Goal: Navigation & Orientation: Understand site structure

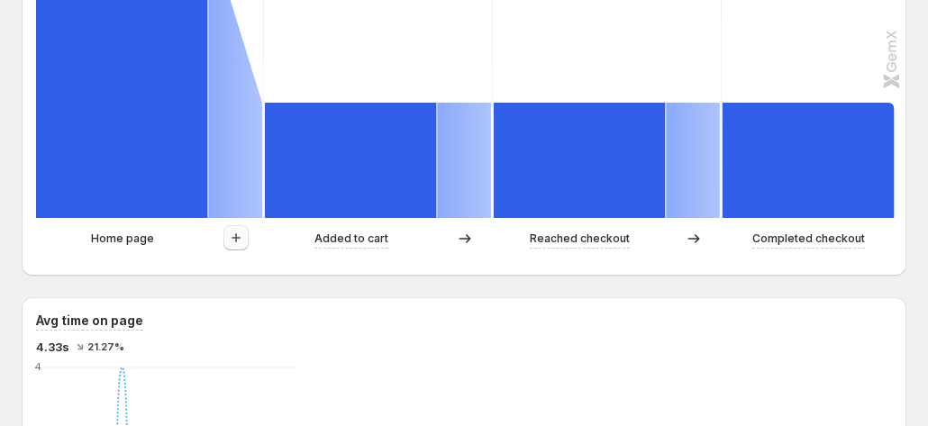
scroll to position [631, 0]
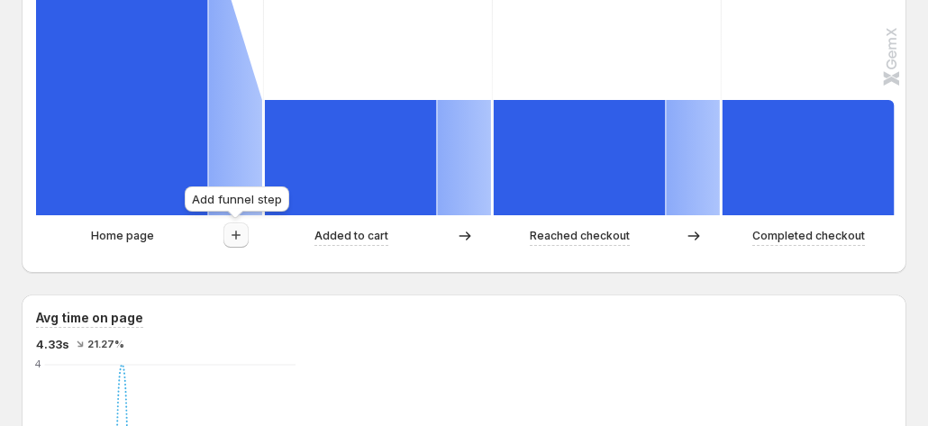
click at [236, 230] on icon "button" at bounding box center [236, 235] width 18 height 18
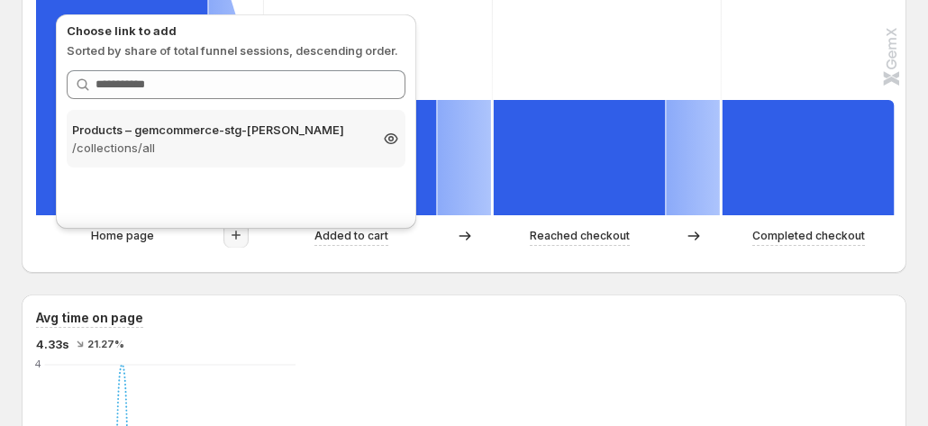
click at [218, 127] on p "Products – gemcommerce-stg-[PERSON_NAME]" at bounding box center [220, 130] width 296 height 18
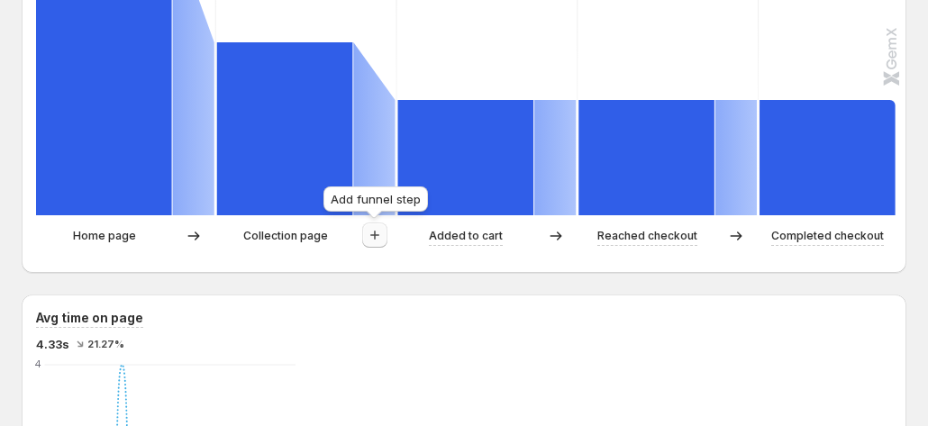
click at [373, 239] on icon "button" at bounding box center [375, 235] width 18 height 18
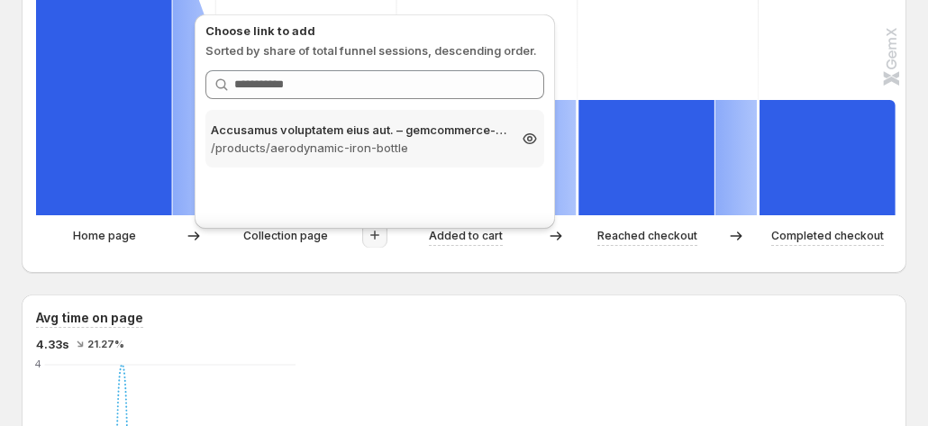
click at [324, 141] on p "/products/aerodynamic-iron-bottle" at bounding box center [359, 148] width 296 height 18
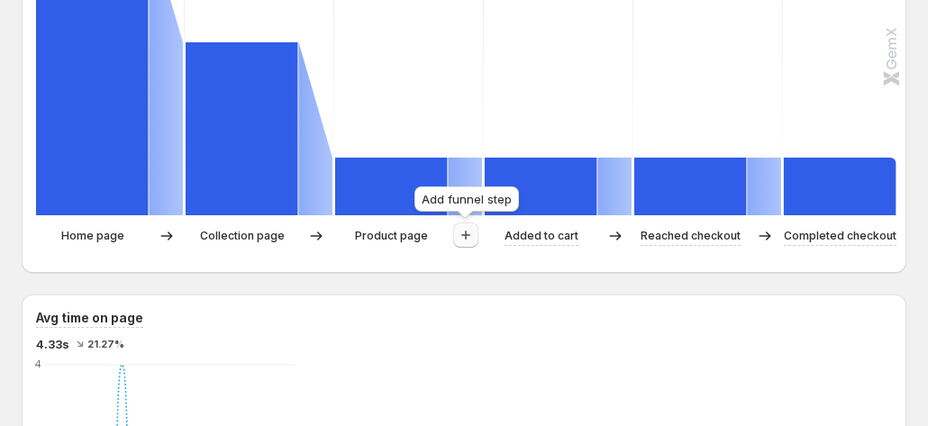
click at [460, 240] on icon "button" at bounding box center [466, 235] width 18 height 18
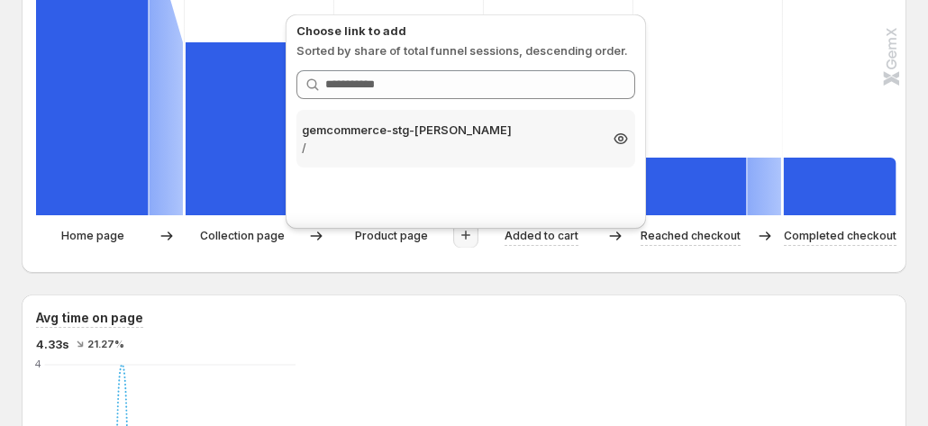
click at [375, 142] on p "/" at bounding box center [450, 148] width 296 height 18
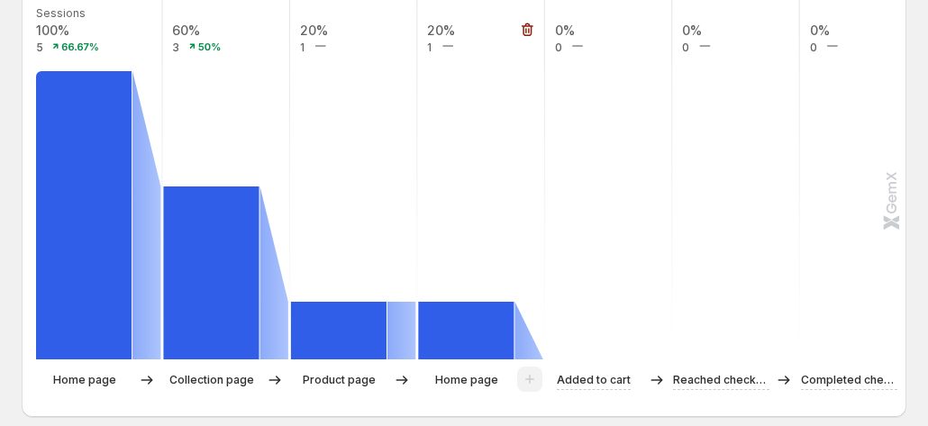
scroll to position [450, 0]
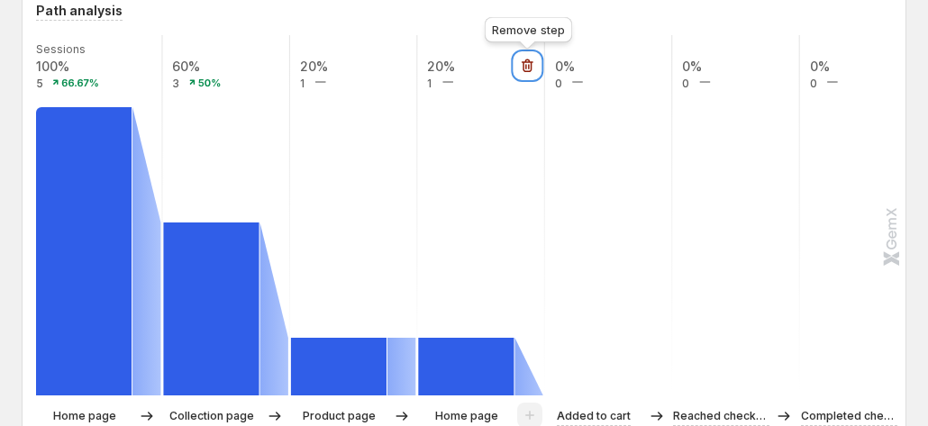
drag, startPoint x: 525, startPoint y: 62, endPoint x: 479, endPoint y: 78, distance: 48.7
click at [525, 61] on icon "button" at bounding box center [528, 66] width 12 height 14
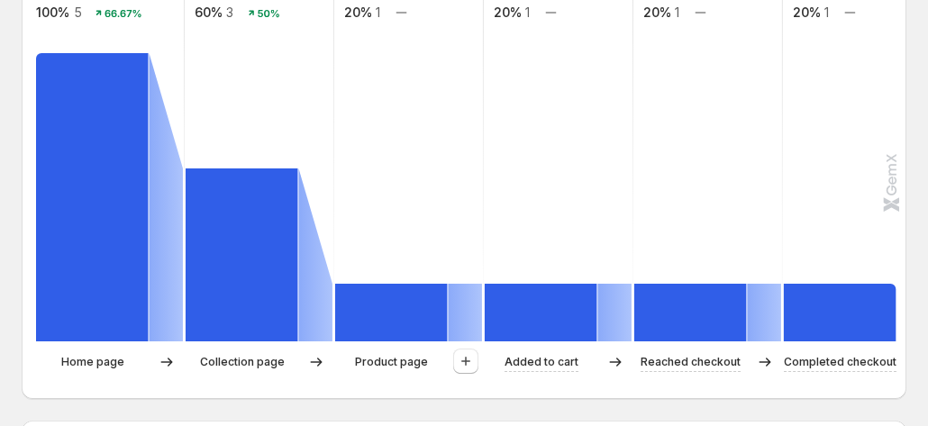
scroll to position [541, 0]
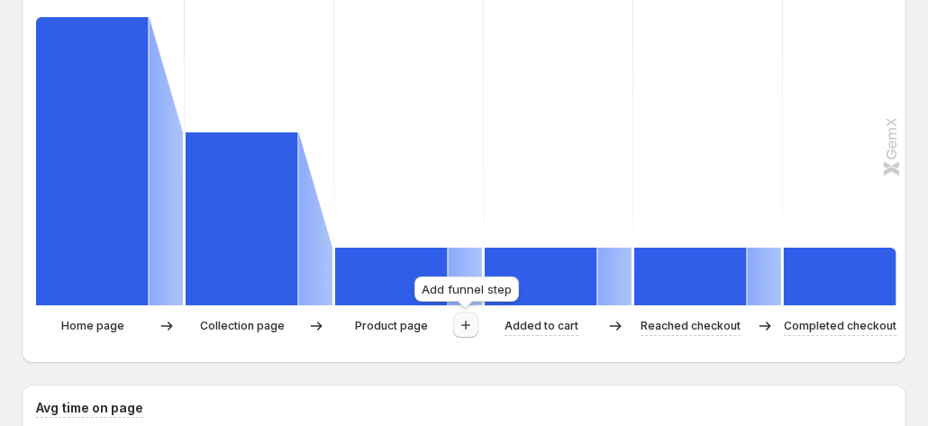
click at [465, 331] on icon "button" at bounding box center [466, 325] width 18 height 18
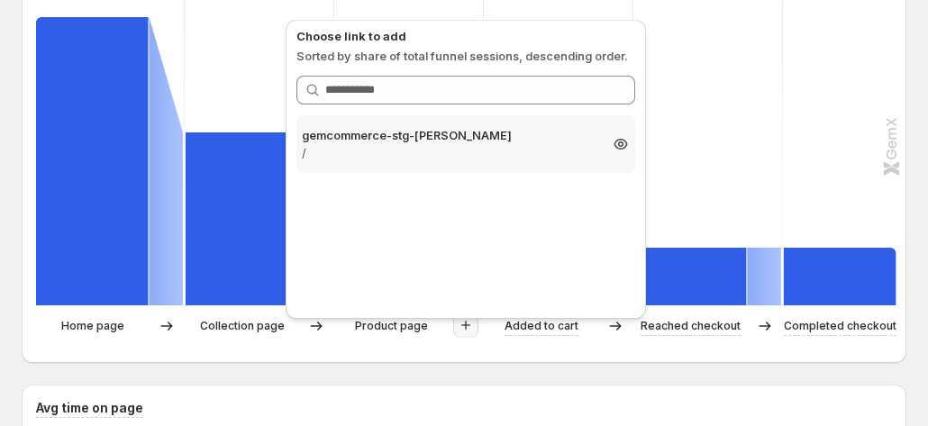
click at [523, 130] on p "gemcommerce-stg-[PERSON_NAME]" at bounding box center [450, 135] width 296 height 18
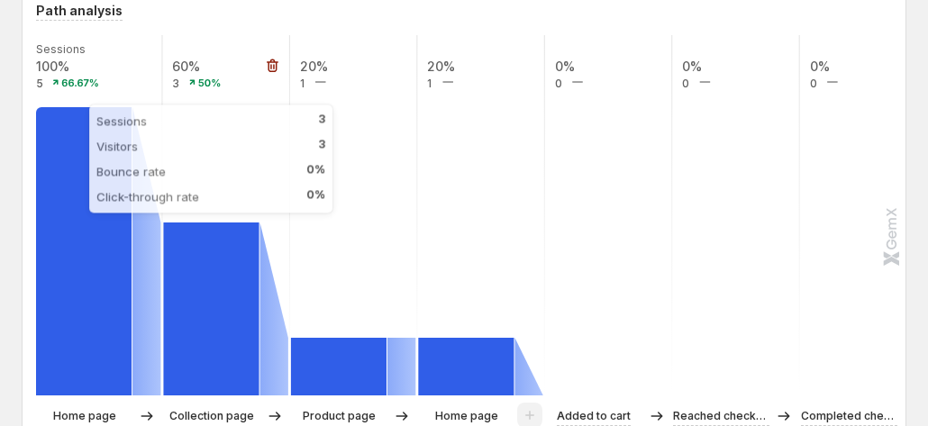
scroll to position [360, 0]
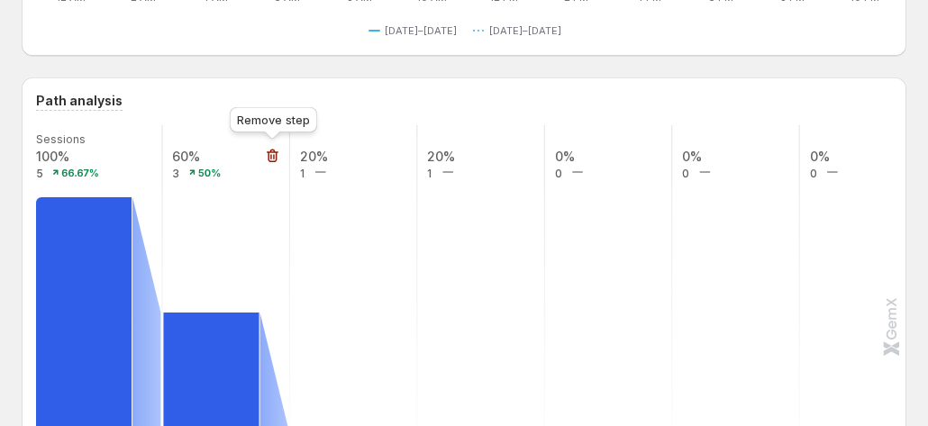
click at [267, 164] on icon "button" at bounding box center [273, 156] width 18 height 18
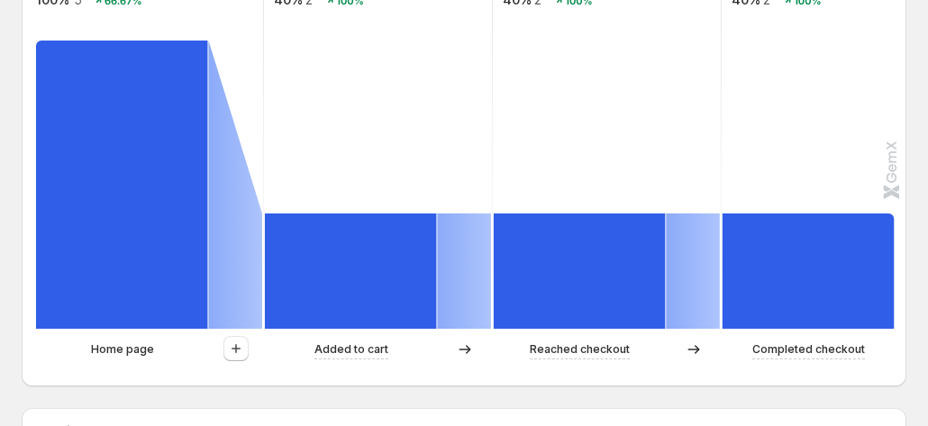
scroll to position [541, 0]
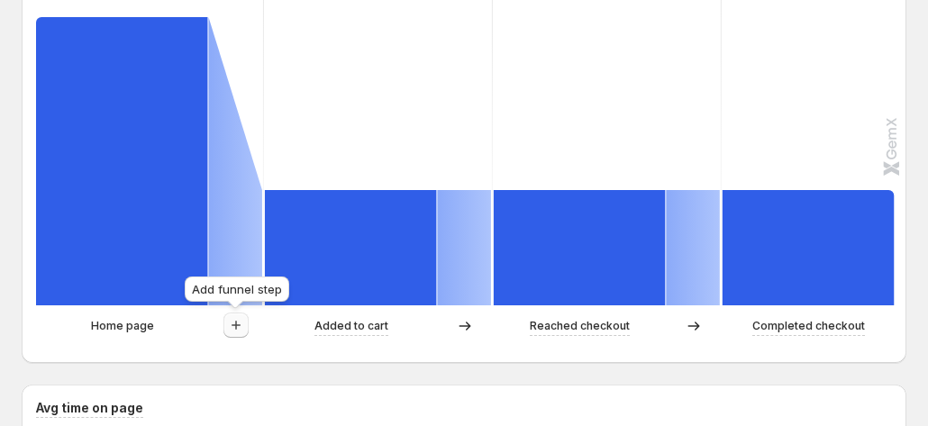
click at [234, 321] on icon "button" at bounding box center [236, 325] width 18 height 18
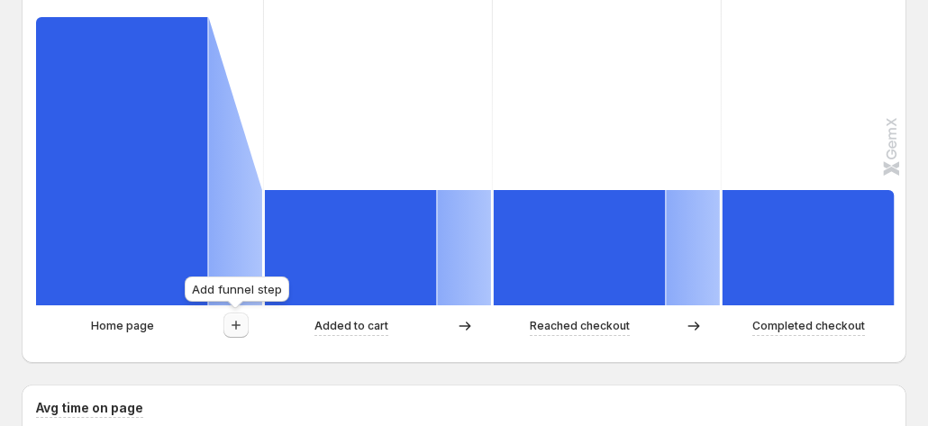
click at [240, 323] on icon "button" at bounding box center [236, 325] width 18 height 18
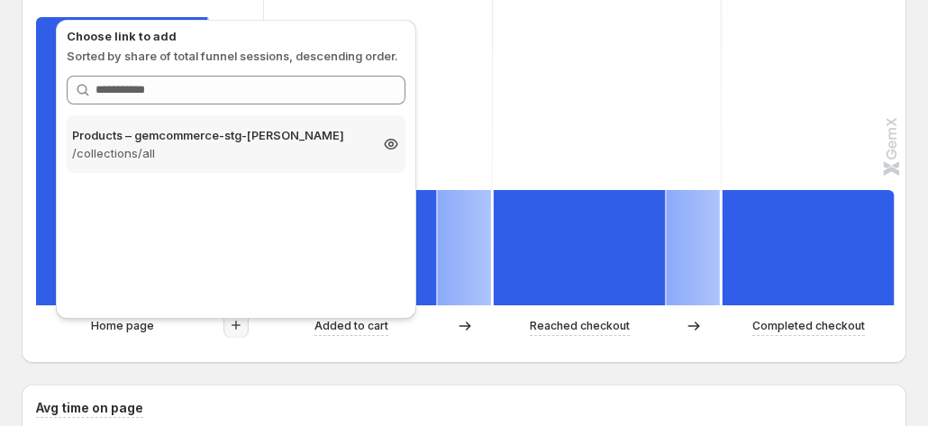
click at [236, 144] on p "/collections/all" at bounding box center [220, 153] width 296 height 18
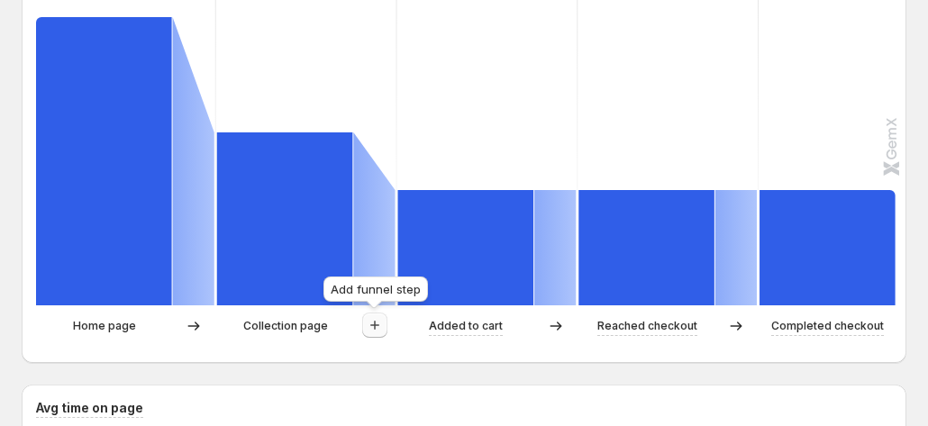
click at [366, 325] on icon "button" at bounding box center [375, 325] width 18 height 18
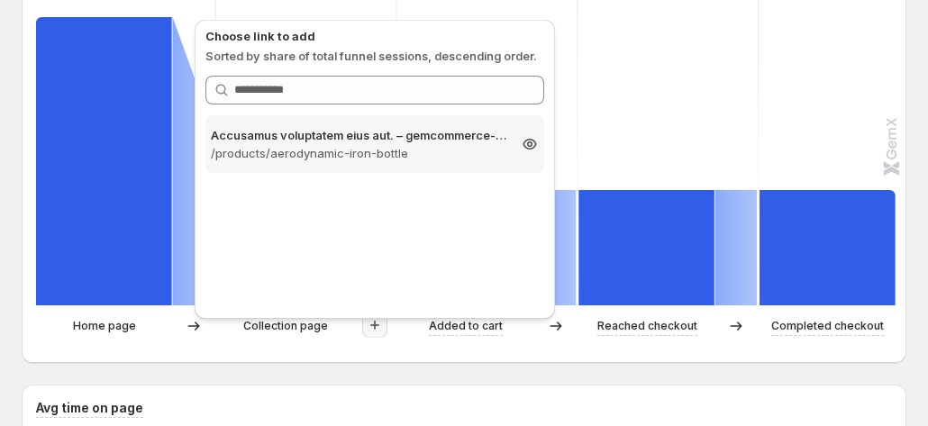
click at [353, 142] on p "Accusamus voluptatem eius aut. – gemcommerce-stg-[PERSON_NAME]" at bounding box center [359, 135] width 296 height 18
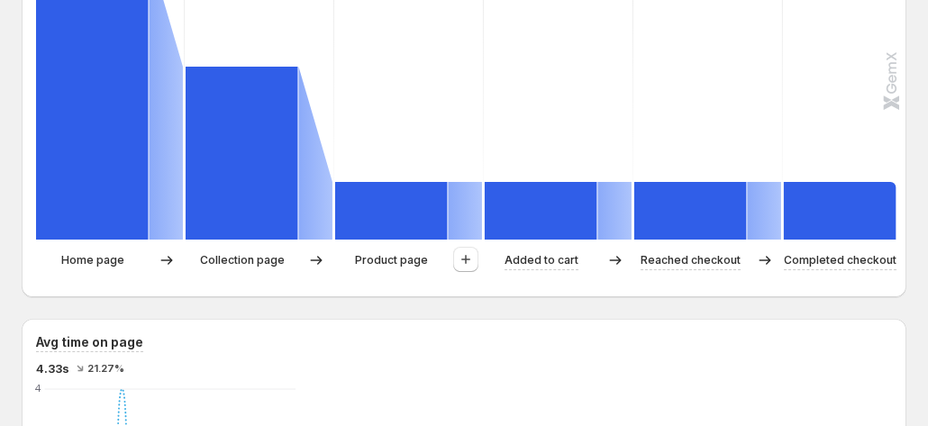
scroll to position [631, 0]
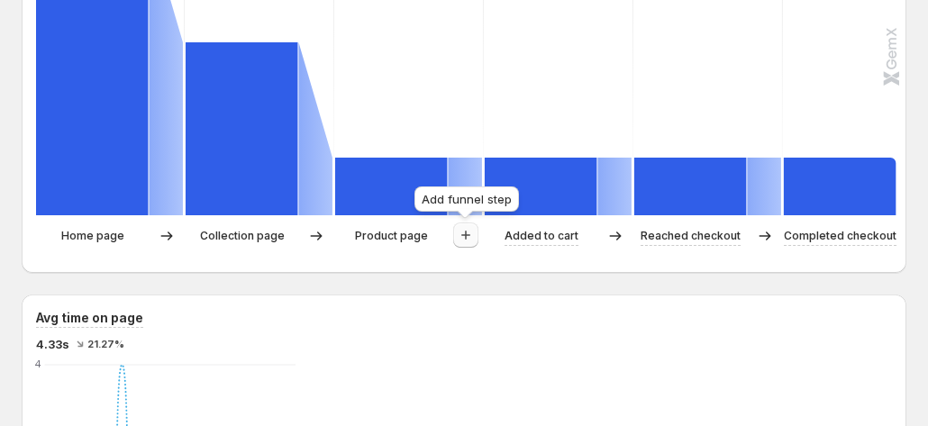
click at [461, 236] on icon "button" at bounding box center [466, 235] width 18 height 18
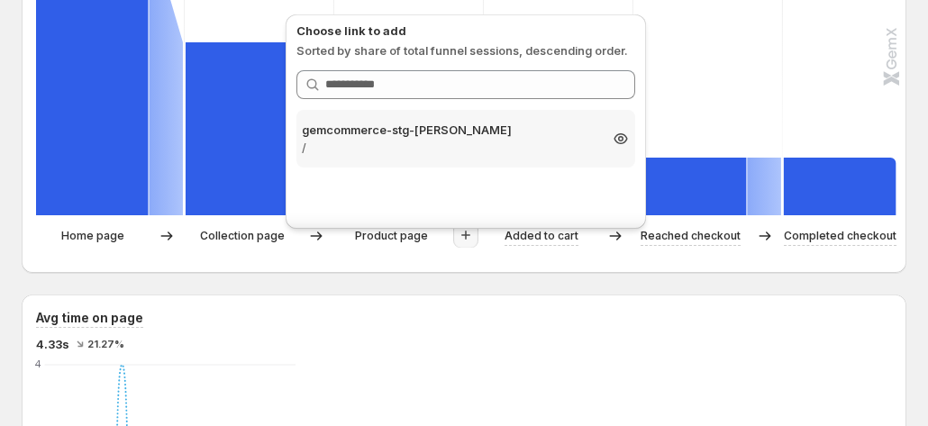
click at [492, 148] on p "/" at bounding box center [450, 148] width 296 height 18
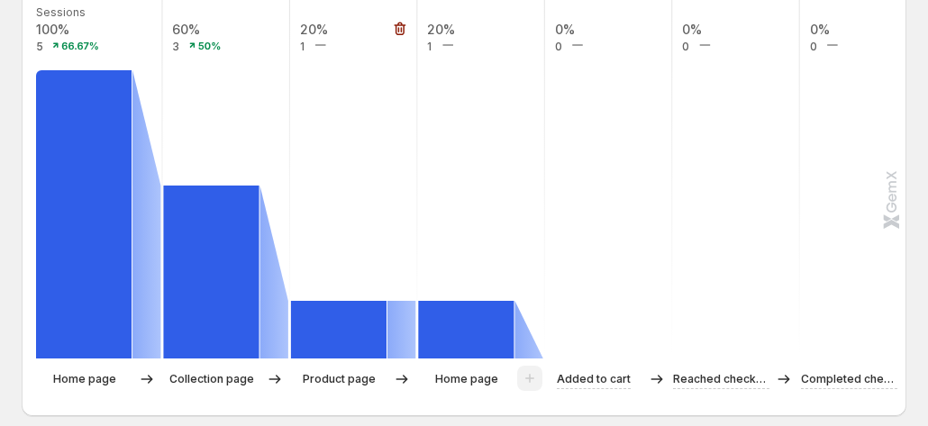
scroll to position [450, 0]
